Goal: Task Accomplishment & Management: Complete application form

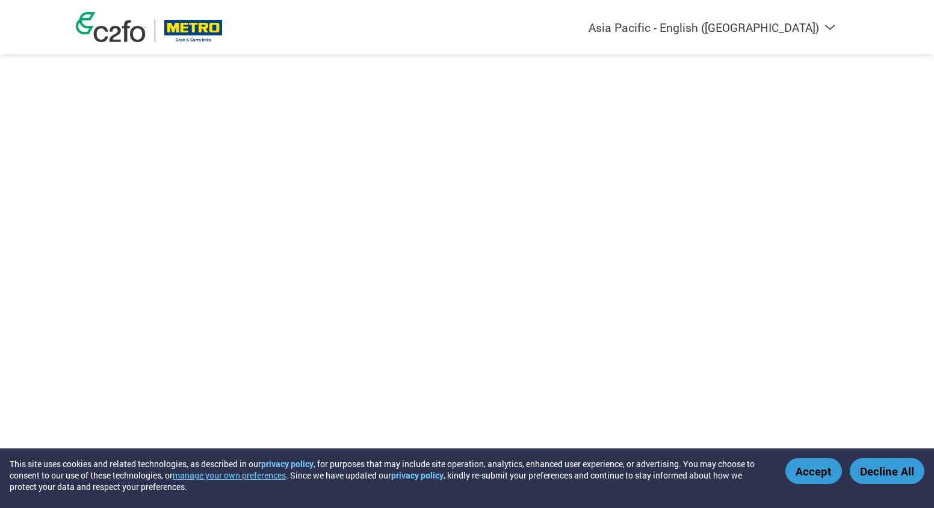
select select "en-IN"
click at [829, 473] on button "Accept" at bounding box center [814, 471] width 57 height 26
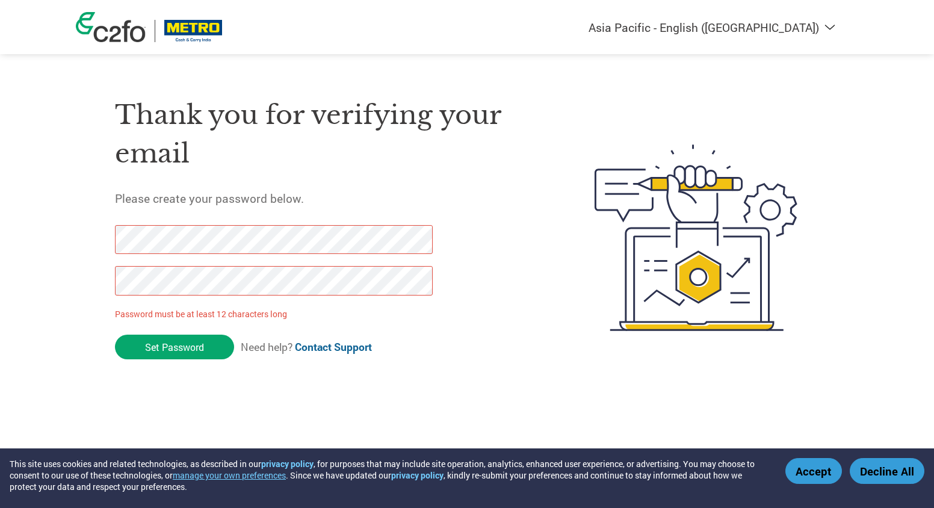
drag, startPoint x: 176, startPoint y: 351, endPoint x: 108, endPoint y: 232, distance: 137.6
click at [108, 232] on div "Thank you for verifying your email Please create your password below. Password …" at bounding box center [467, 237] width 783 height 319
click at [182, 377] on div "Thank you for verifying your email Please create your password below. Password …" at bounding box center [326, 237] width 423 height 319
click at [0, 237] on html "This site uses cookies and related technologies, as described in our privacy po…" at bounding box center [467, 214] width 934 height 428
click at [181, 351] on input "Set Password" at bounding box center [174, 347] width 119 height 25
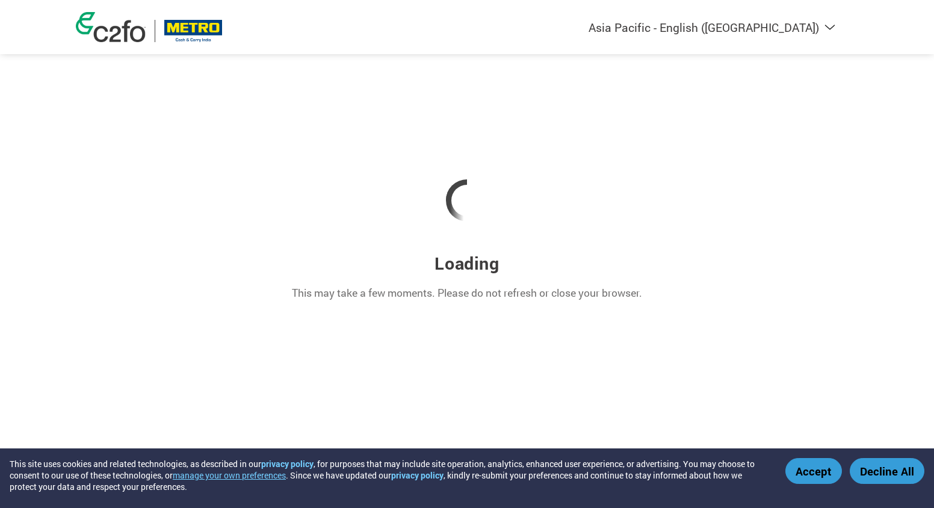
click at [818, 472] on button "Accept" at bounding box center [814, 471] width 57 height 26
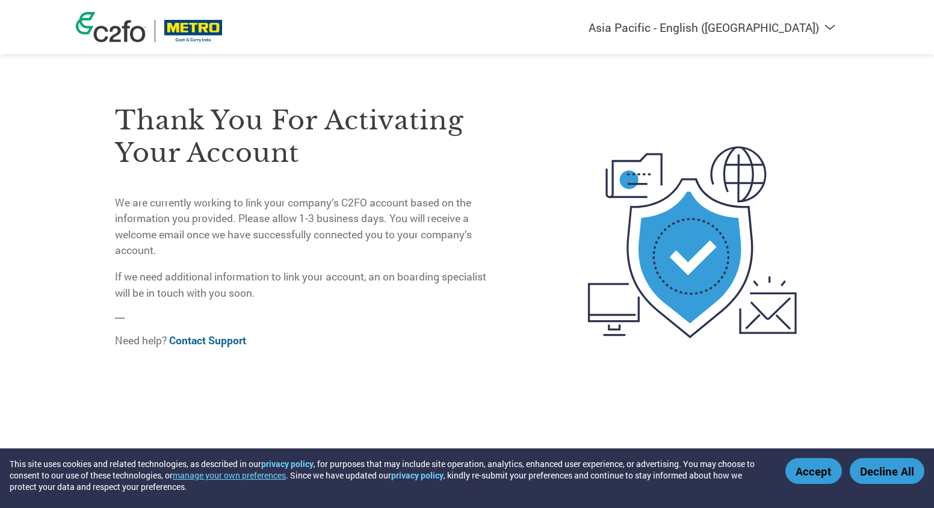
click at [810, 479] on button "Accept" at bounding box center [814, 471] width 57 height 26
click at [801, 467] on button "Accept" at bounding box center [814, 471] width 57 height 26
